Goal: Task Accomplishment & Management: Use online tool/utility

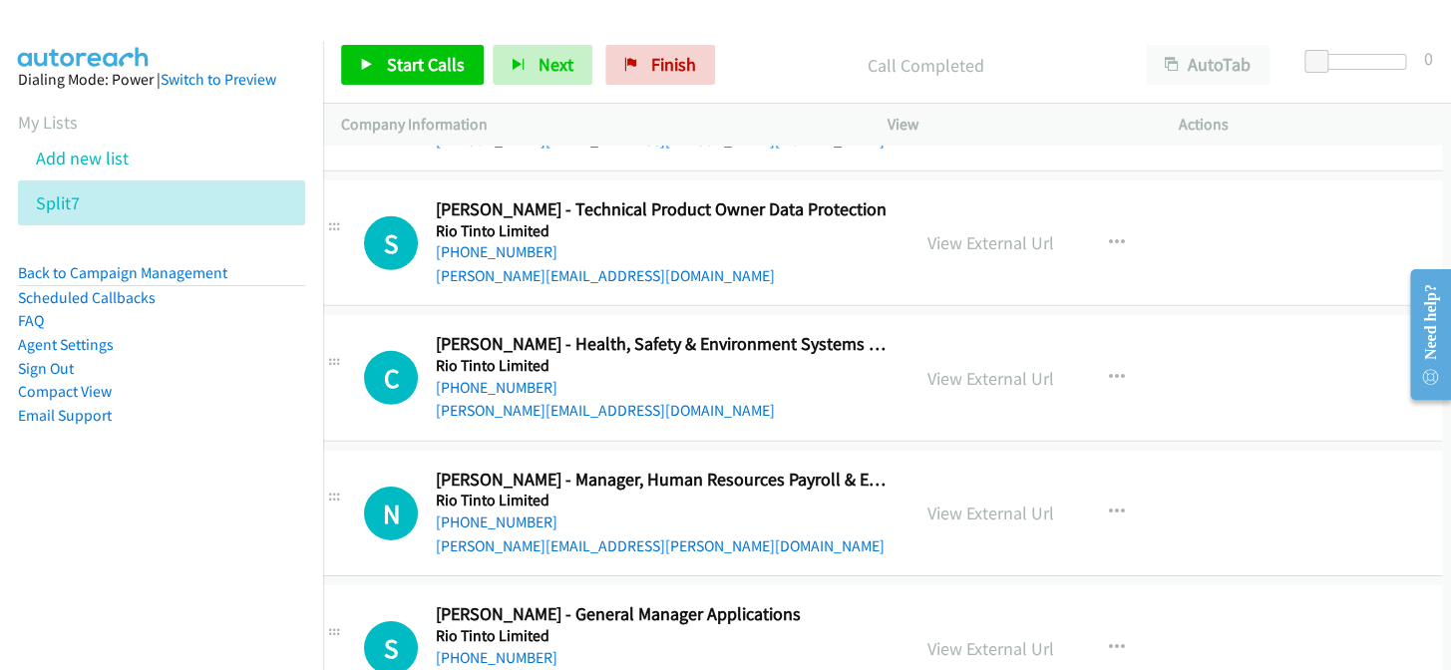
scroll to position [28112, 37]
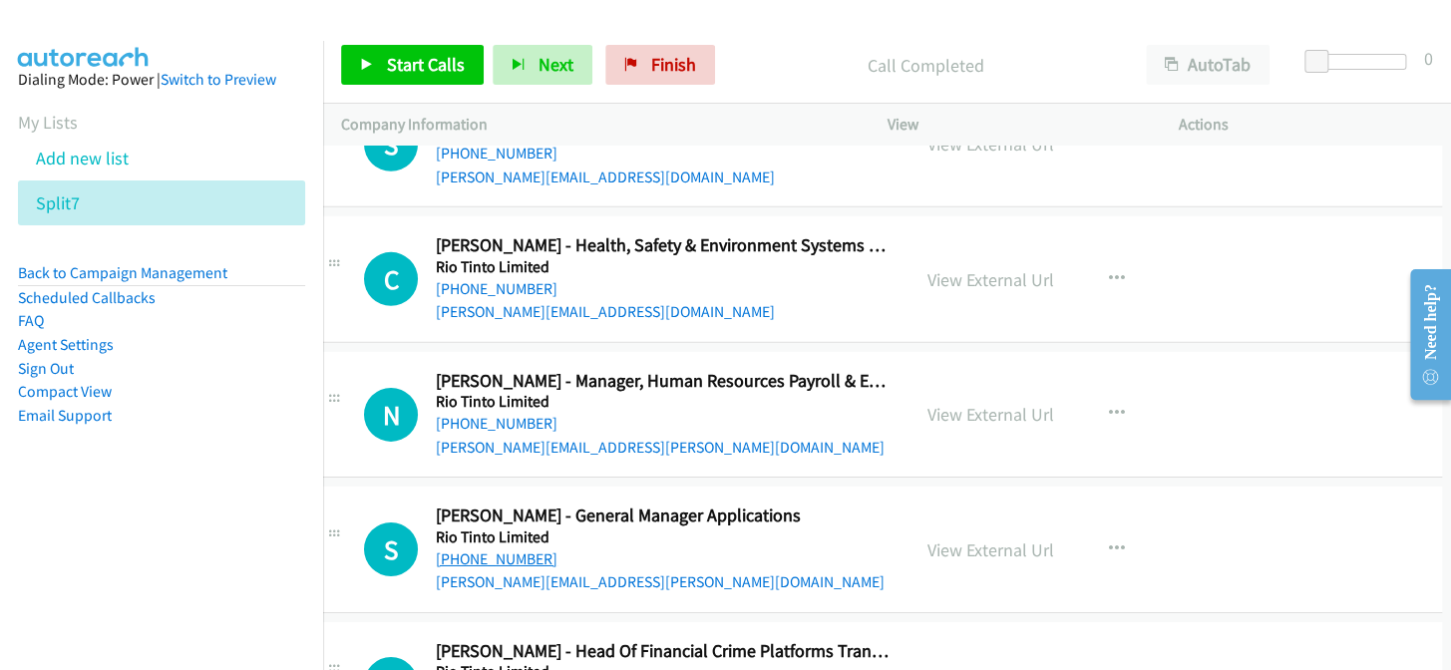
click at [511, 549] on link "+61 7 3625 7245" at bounding box center [497, 558] width 122 height 19
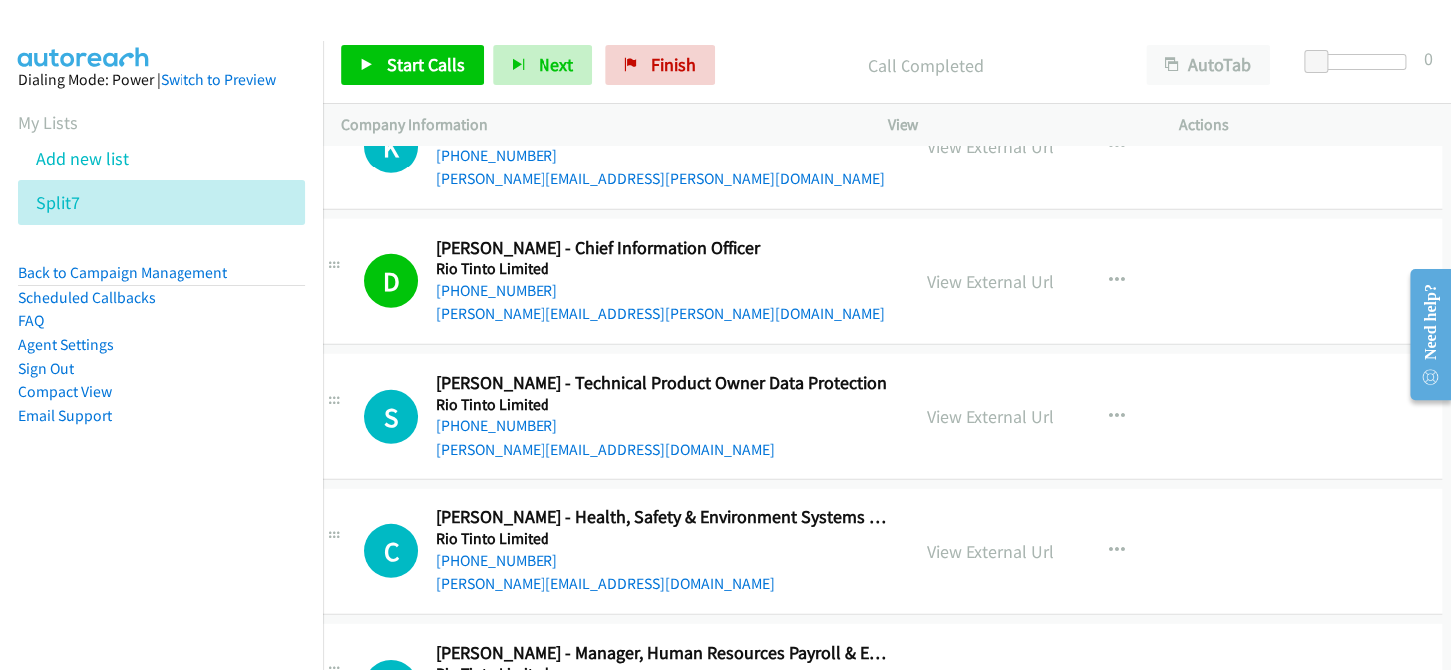
scroll to position [27931, 37]
